Goal: Task Accomplishment & Management: Manage account settings

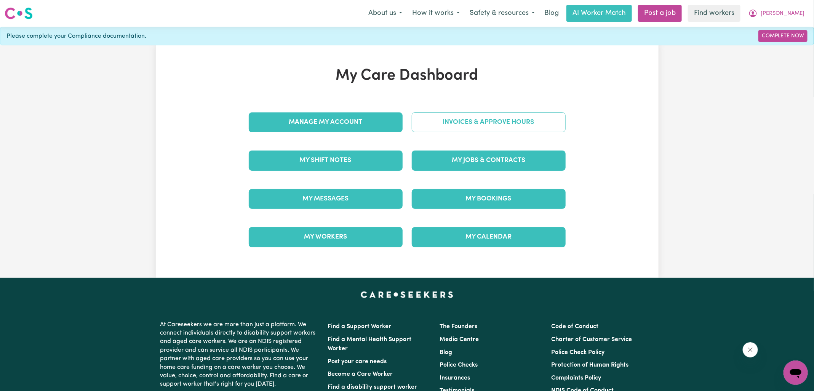
click at [469, 127] on link "Invoices & Approve Hours" at bounding box center [489, 122] width 154 height 20
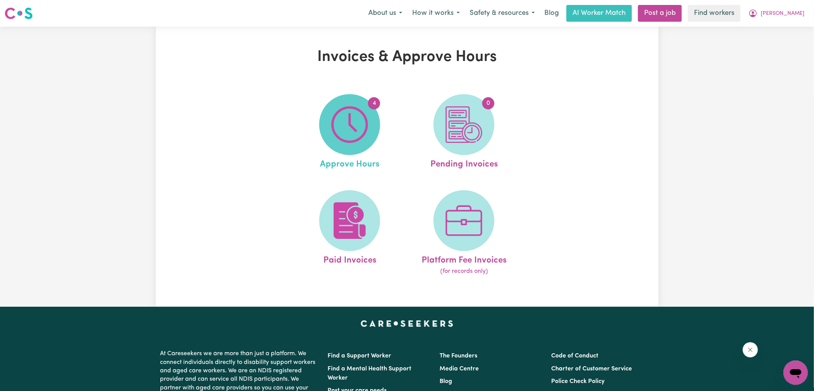
click at [356, 128] on img at bounding box center [349, 124] width 37 height 37
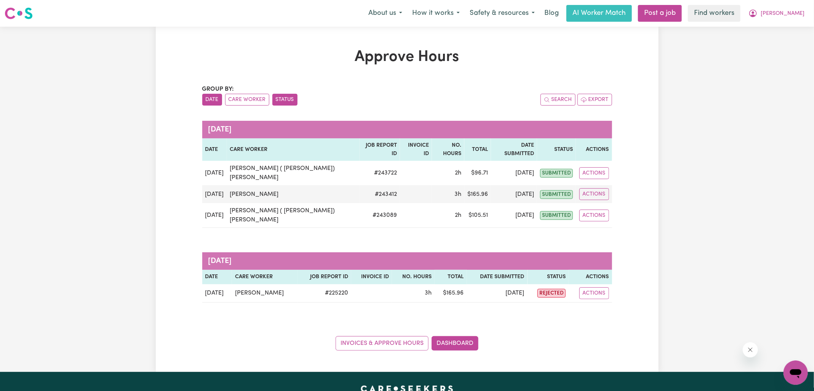
click at [279, 98] on button "Status" at bounding box center [284, 100] width 25 height 12
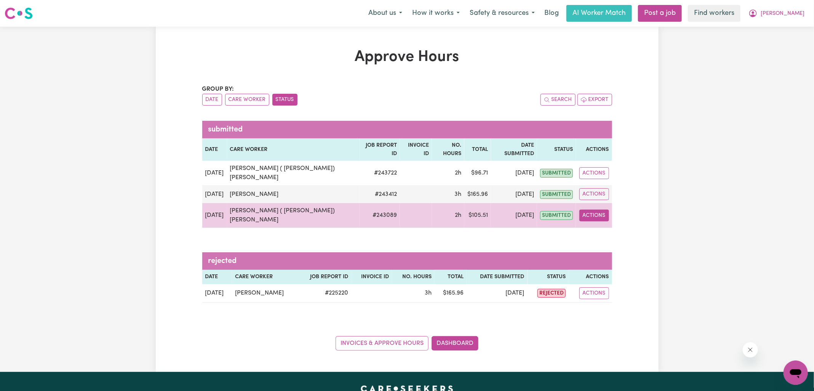
click at [589, 210] on button "Actions" at bounding box center [595, 216] width 30 height 12
click at [594, 225] on link "View Job Report" at bounding box center [614, 232] width 65 height 15
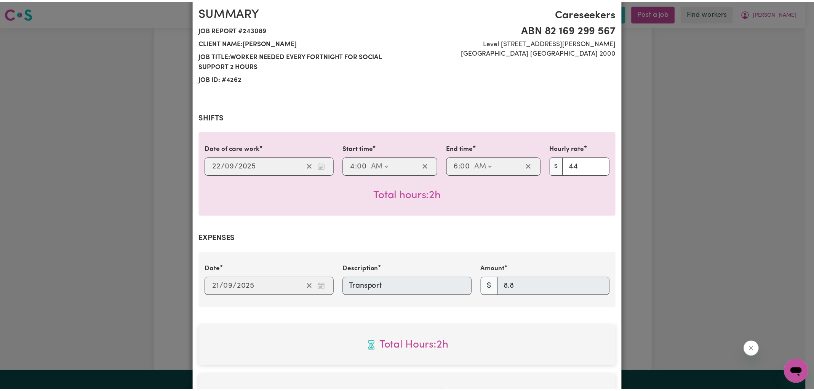
scroll to position [248, 0]
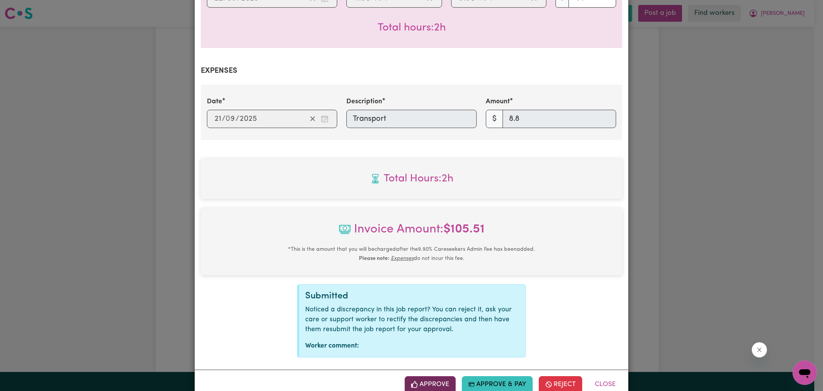
click at [418, 376] on button "Approve" at bounding box center [430, 384] width 51 height 17
click at [700, 209] on div "Job Report # 243089 - [PERSON_NAME] ( [PERSON_NAME]) [PERSON_NAME] Summary Job …" at bounding box center [411, 195] width 823 height 391
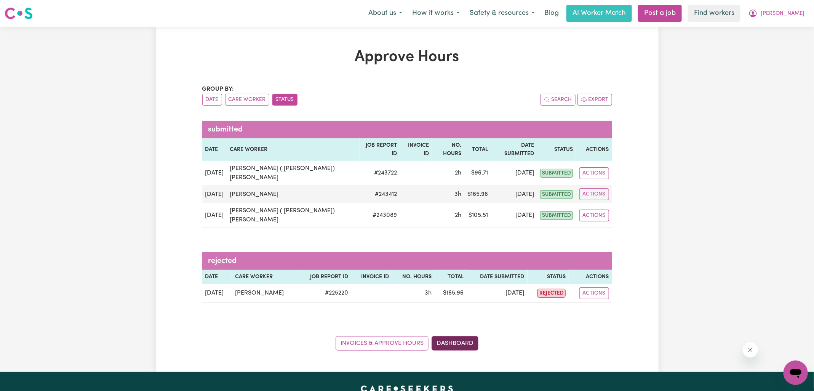
click at [474, 323] on div "Approve Hours Group by: Date Care Worker Status Search Export submitted Date Ca…" at bounding box center [407, 199] width 503 height 345
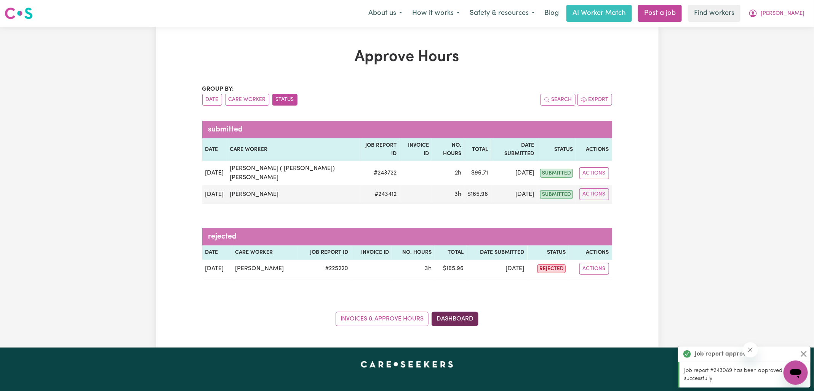
click at [444, 312] on link "Dashboard" at bounding box center [455, 319] width 47 height 14
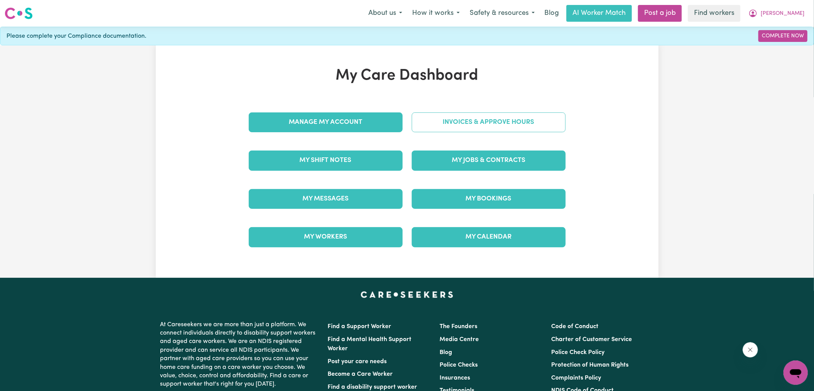
click at [447, 125] on link "Invoices & Approve Hours" at bounding box center [489, 122] width 154 height 20
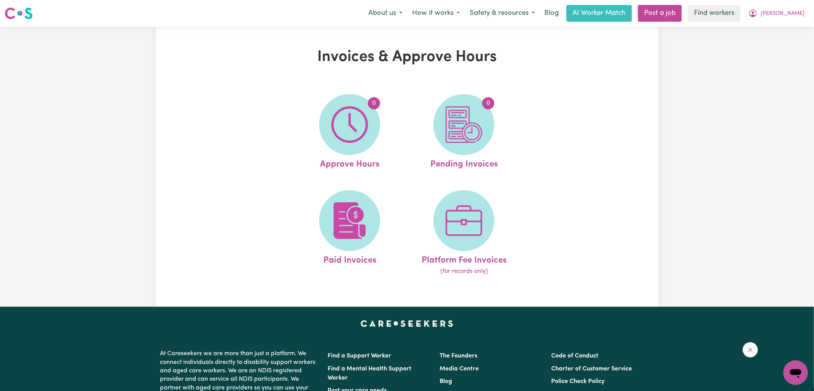
click at [447, 125] on img at bounding box center [464, 124] width 37 height 37
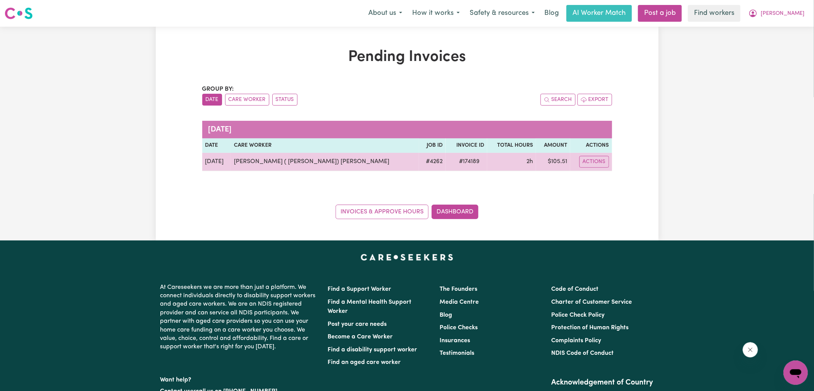
click at [455, 163] on span "# 174189" at bounding box center [470, 161] width 30 height 9
copy span "174189"
click at [546, 162] on td "$ 105.51" at bounding box center [553, 162] width 34 height 18
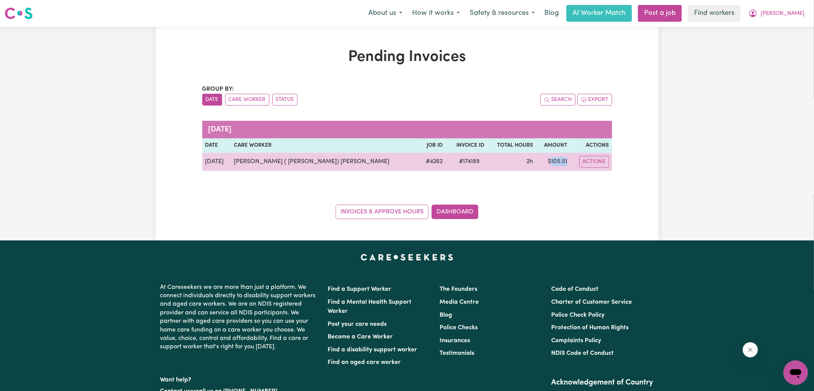
copy td "105.51"
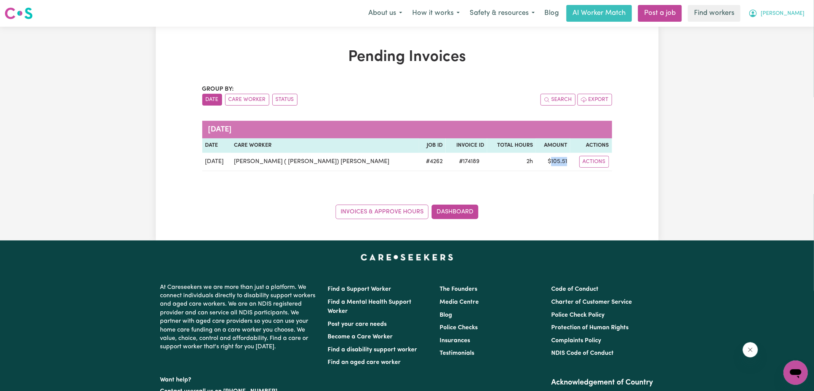
click at [757, 16] on icon "My Account" at bounding box center [753, 14] width 8 height 8
click at [771, 40] on link "Logout" at bounding box center [779, 44] width 60 height 14
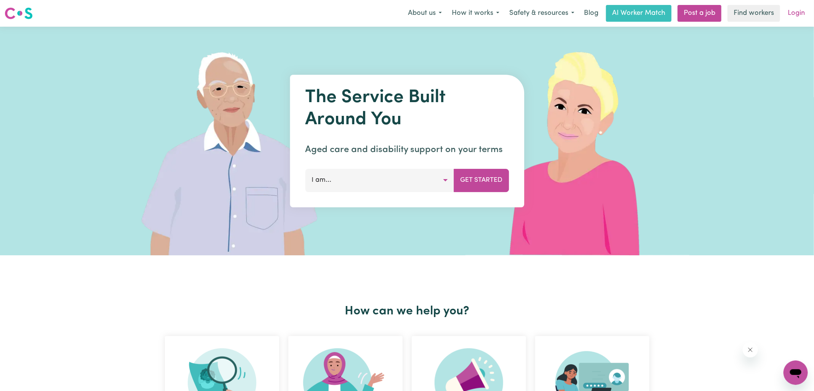
click at [791, 15] on link "Login" at bounding box center [796, 13] width 26 height 17
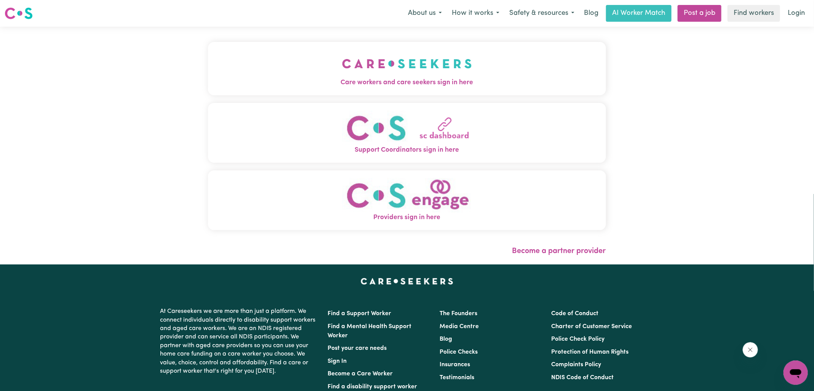
click at [304, 67] on button "Care workers and care seekers sign in here" at bounding box center [407, 68] width 398 height 53
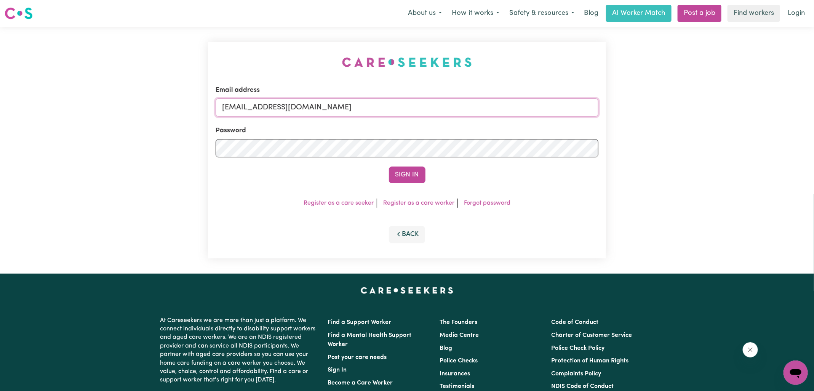
drag, startPoint x: 262, startPoint y: 106, endPoint x: 586, endPoint y: 131, distance: 325.3
click at [586, 131] on form "Email address [EMAIL_ADDRESS][DOMAIN_NAME] Password Sign In" at bounding box center [407, 134] width 383 height 98
type input "[EMAIL_ADDRESS][DOMAIN_NAME]"
click at [389, 167] on button "Sign In" at bounding box center [407, 175] width 37 height 17
